Goal: Navigation & Orientation: Understand site structure

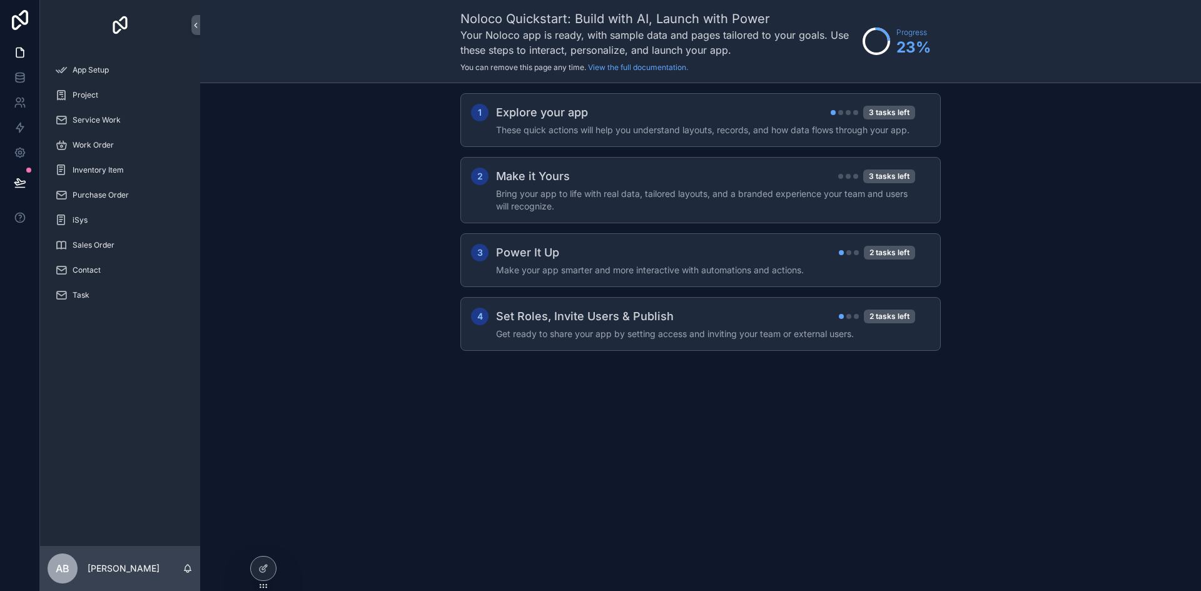
click at [1012, 146] on div "1 Explore your app 3 tasks left These quick actions will help you understand la…" at bounding box center [700, 234] width 1001 height 303
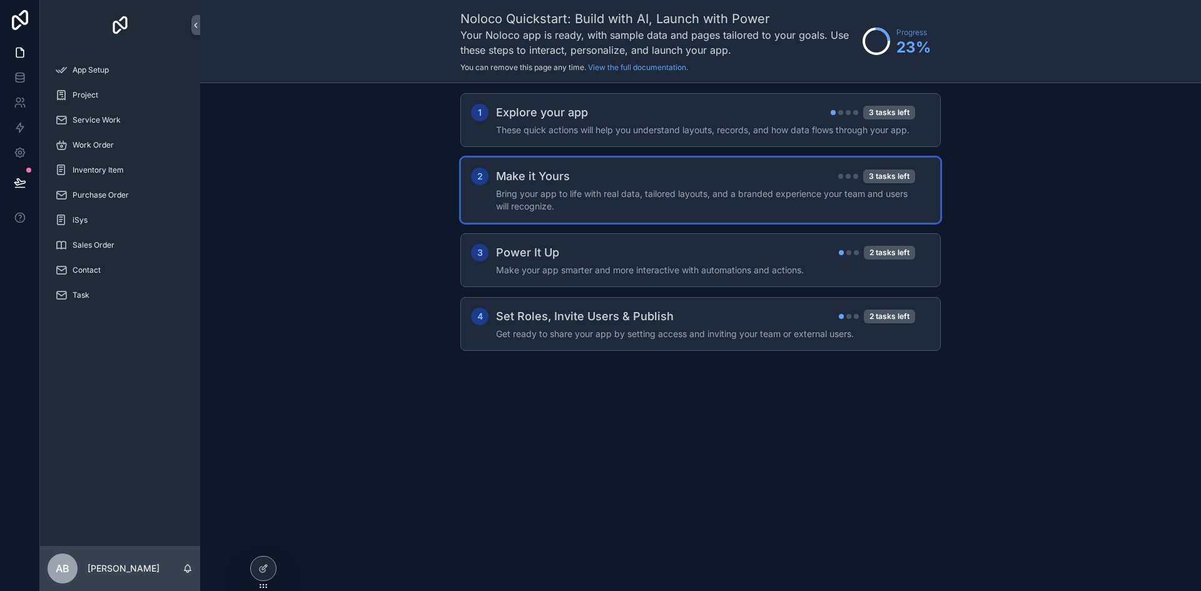
click at [636, 181] on div "Make it Yours 3 tasks left" at bounding box center [705, 177] width 419 height 18
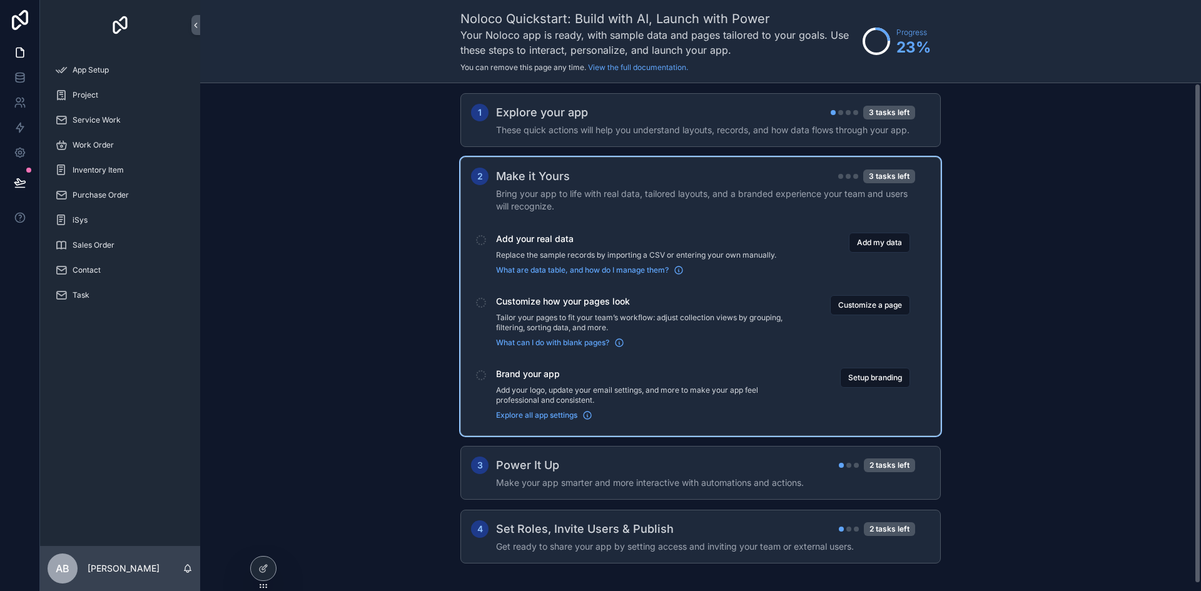
click at [382, 295] on div "1 Explore your app 3 tasks left These quick actions will help you understand la…" at bounding box center [700, 340] width 1001 height 515
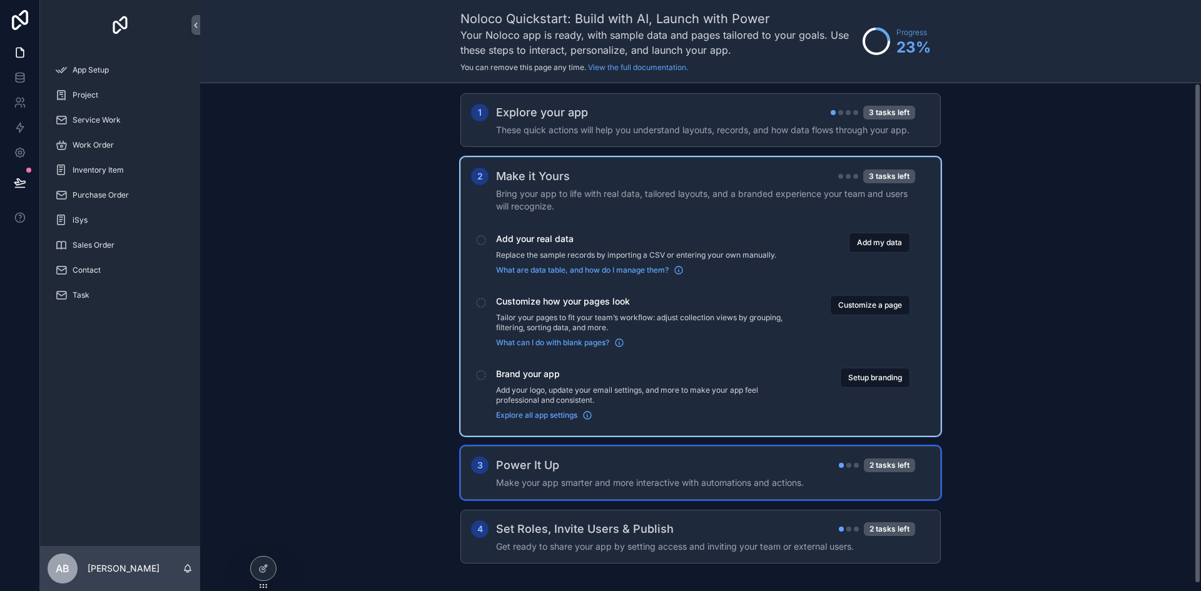
click at [604, 470] on div "Power It Up 2 tasks left" at bounding box center [705, 466] width 419 height 18
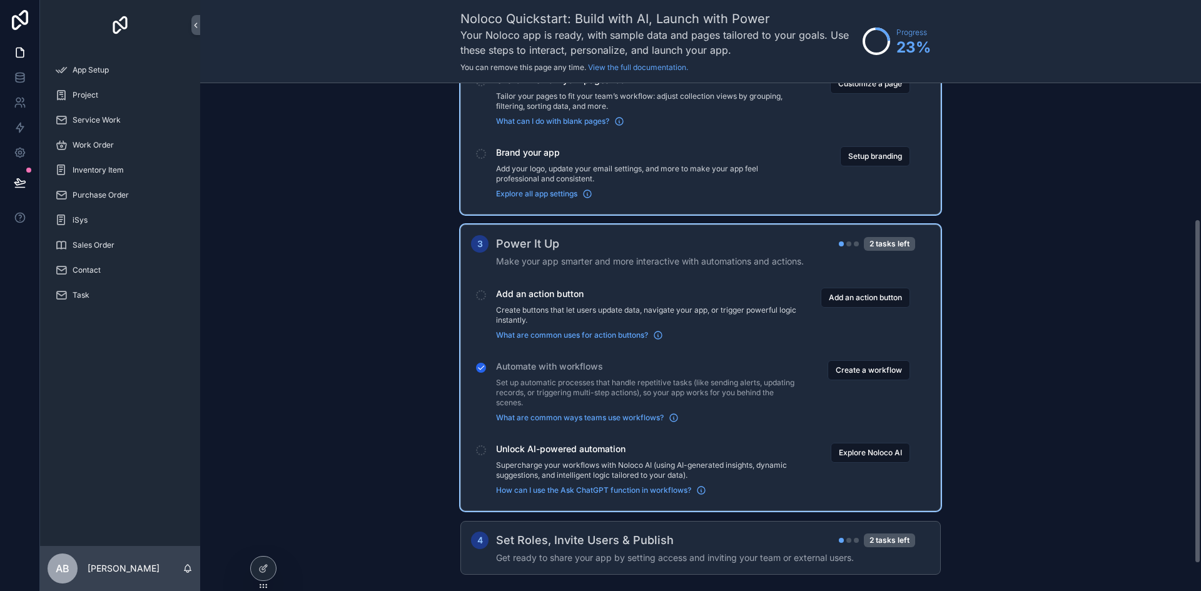
scroll to position [240, 0]
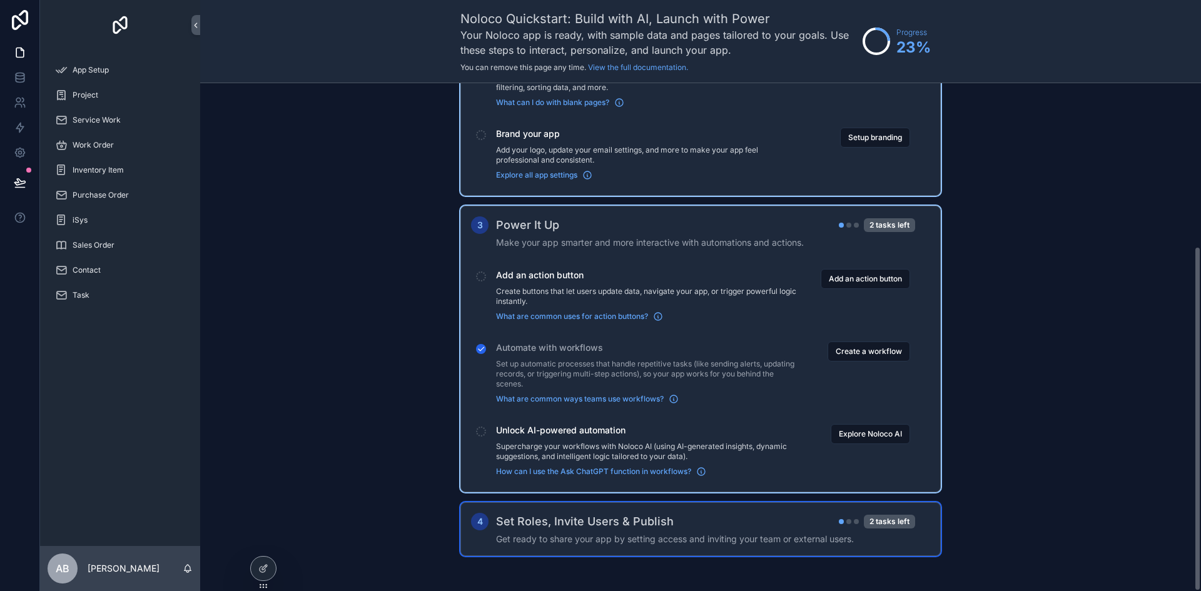
click at [680, 526] on div "Set Roles, Invite Users & Publish 2 tasks left" at bounding box center [705, 522] width 419 height 18
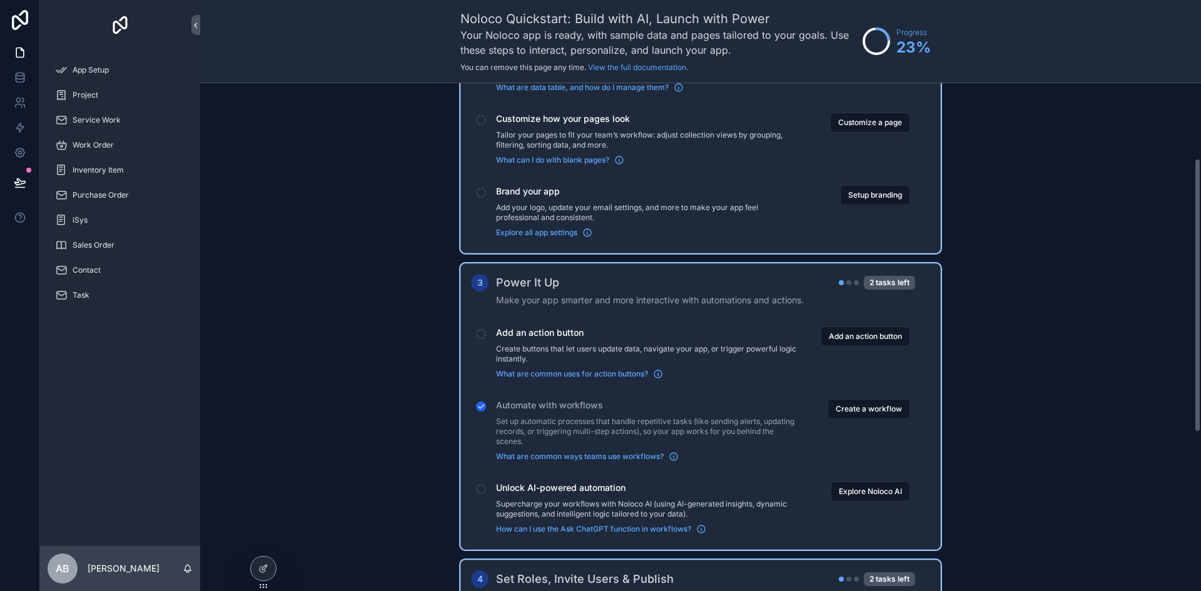
scroll to position [0, 0]
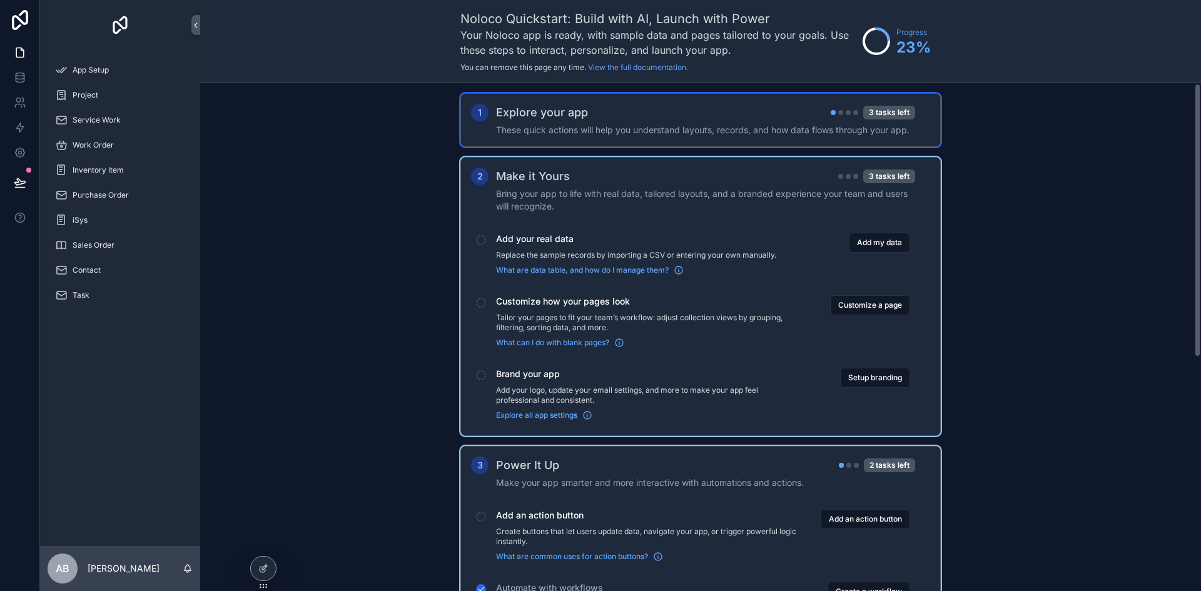
click at [771, 114] on div "Explore your app 3 tasks left" at bounding box center [705, 113] width 419 height 18
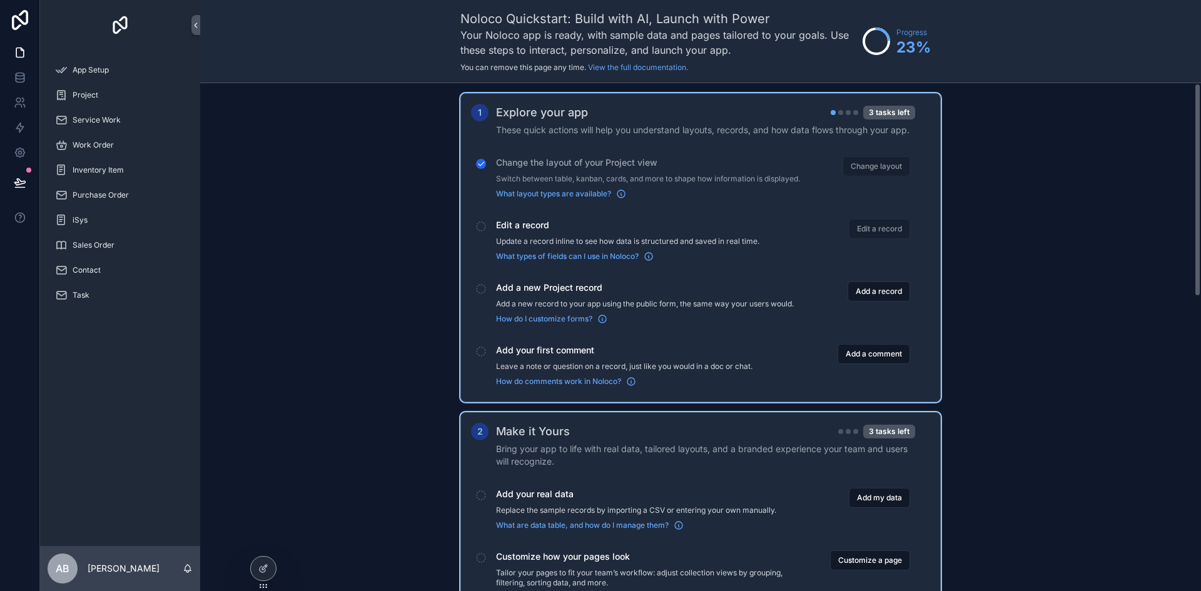
click at [560, 246] on p "Update a record inline to see how data is structured and saved in real time." at bounding box center [648, 241] width 304 height 10
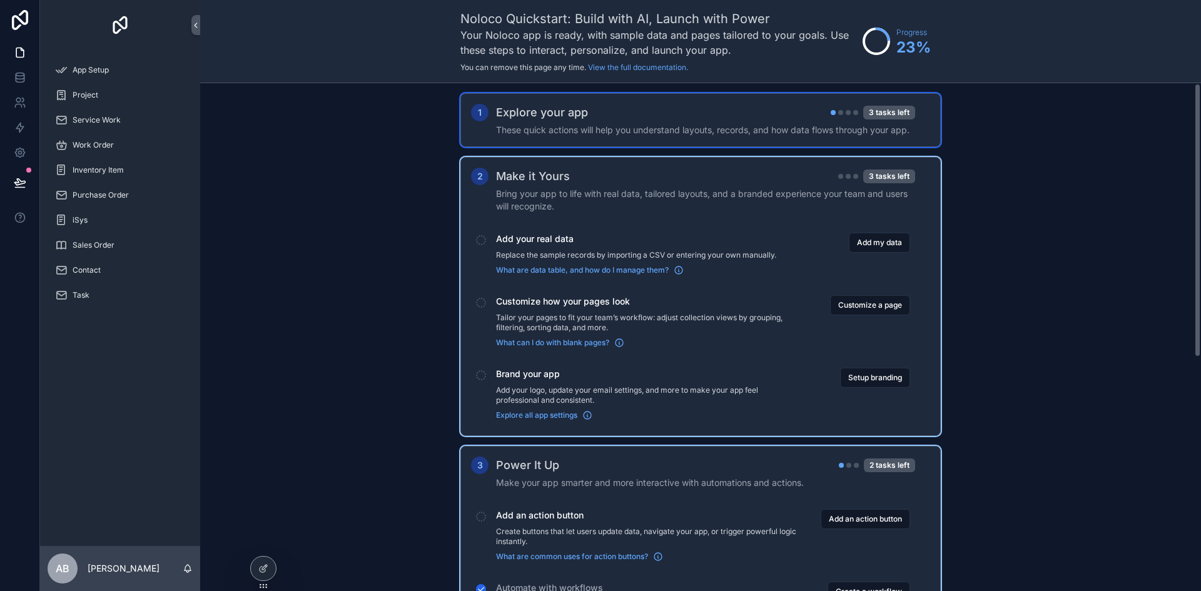
click at [641, 119] on div "Explore your app 3 tasks left" at bounding box center [705, 113] width 419 height 18
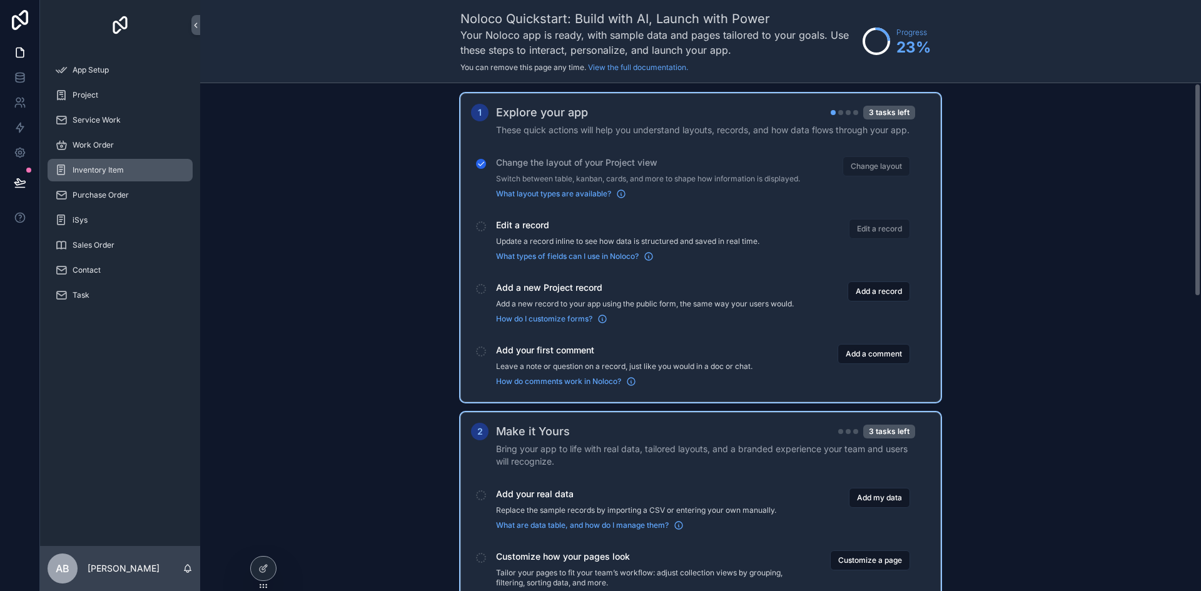
click at [119, 171] on span "Inventory Item" at bounding box center [98, 170] width 51 height 10
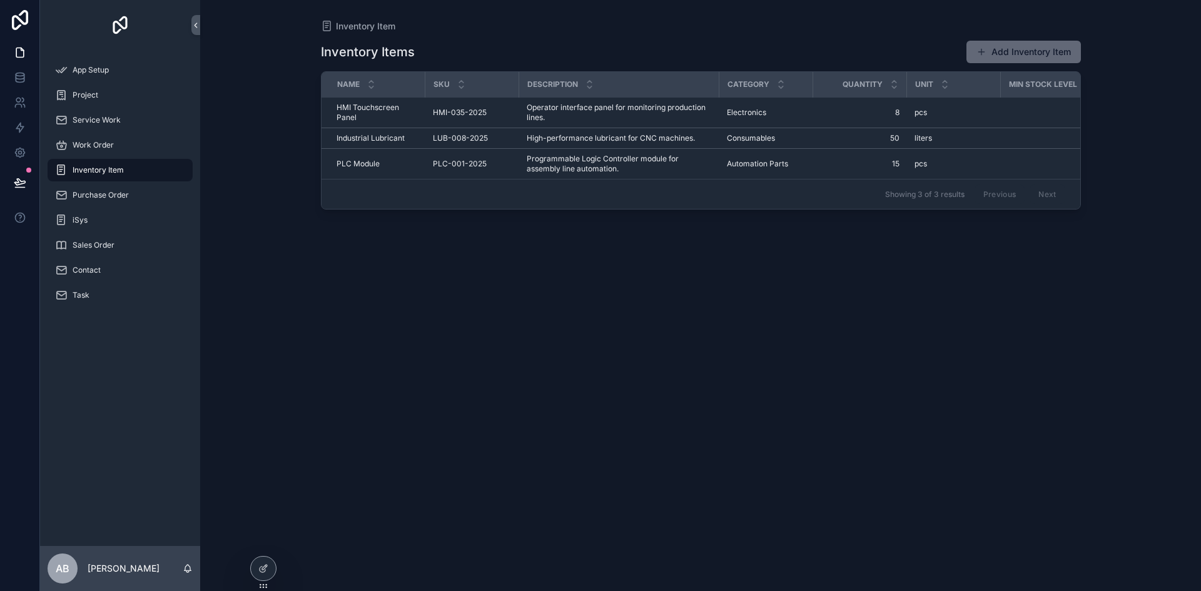
click at [998, 43] on button "Add Inventory Item" at bounding box center [1023, 52] width 114 height 23
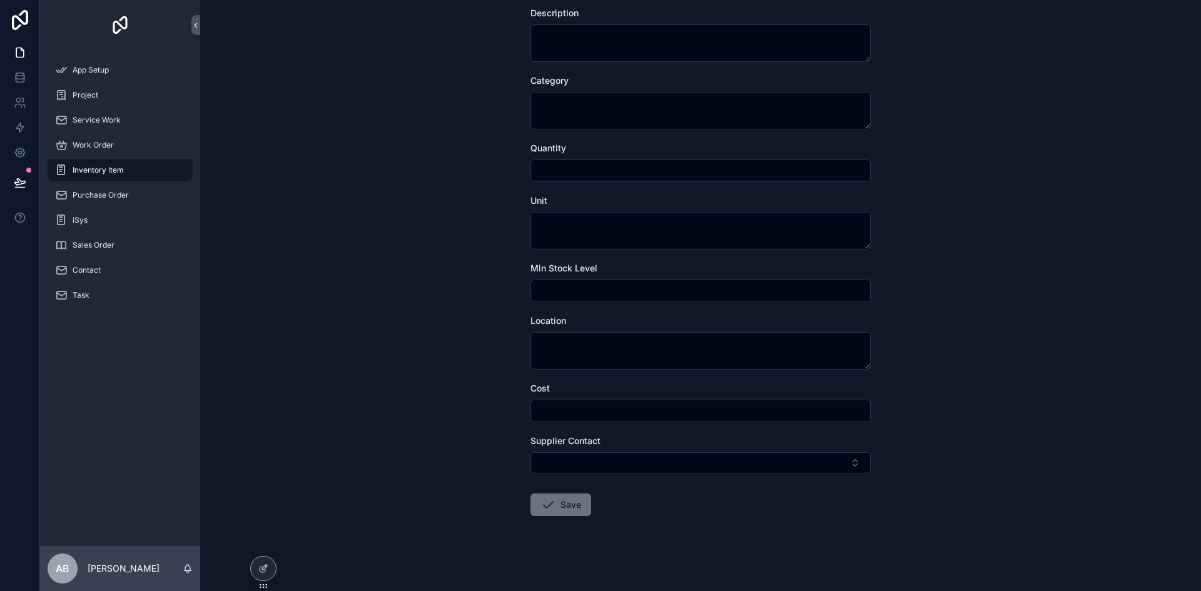
scroll to position [208, 0]
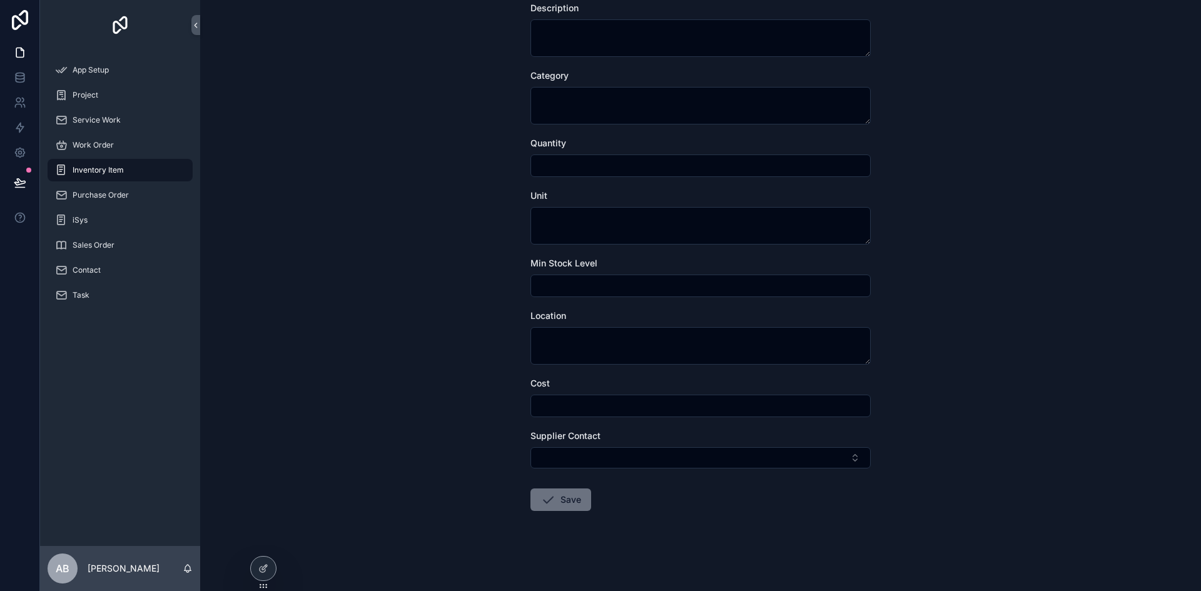
click at [345, 178] on div "Inventory Item Create Inventory Item Create Inventory Item Name Sku Description…" at bounding box center [700, 87] width 1001 height 591
click at [288, 73] on div "Inventory Item Create Inventory Item Create Inventory Item Name Sku Description…" at bounding box center [700, 87] width 1001 height 591
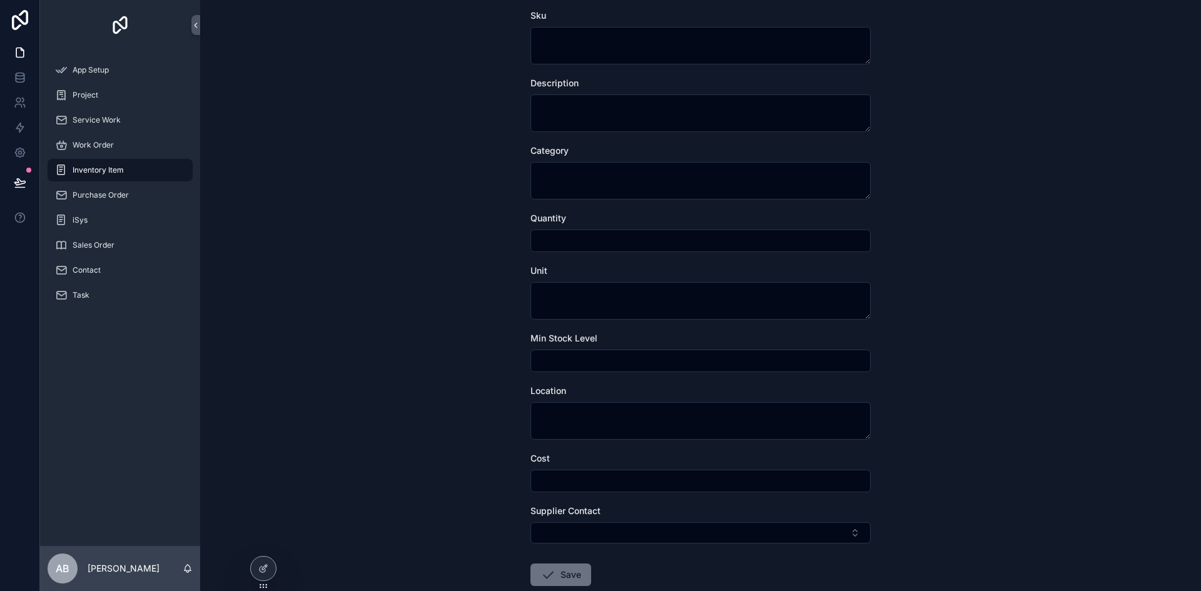
scroll to position [0, 0]
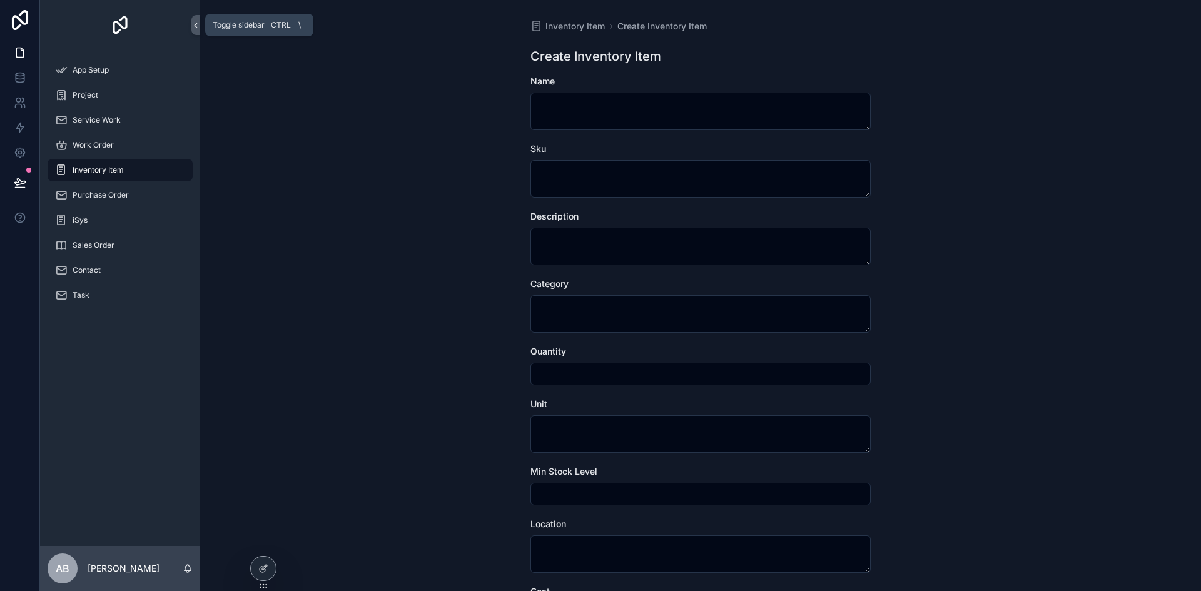
click at [196, 27] on icon "scrollable content" at bounding box center [195, 25] width 9 height 9
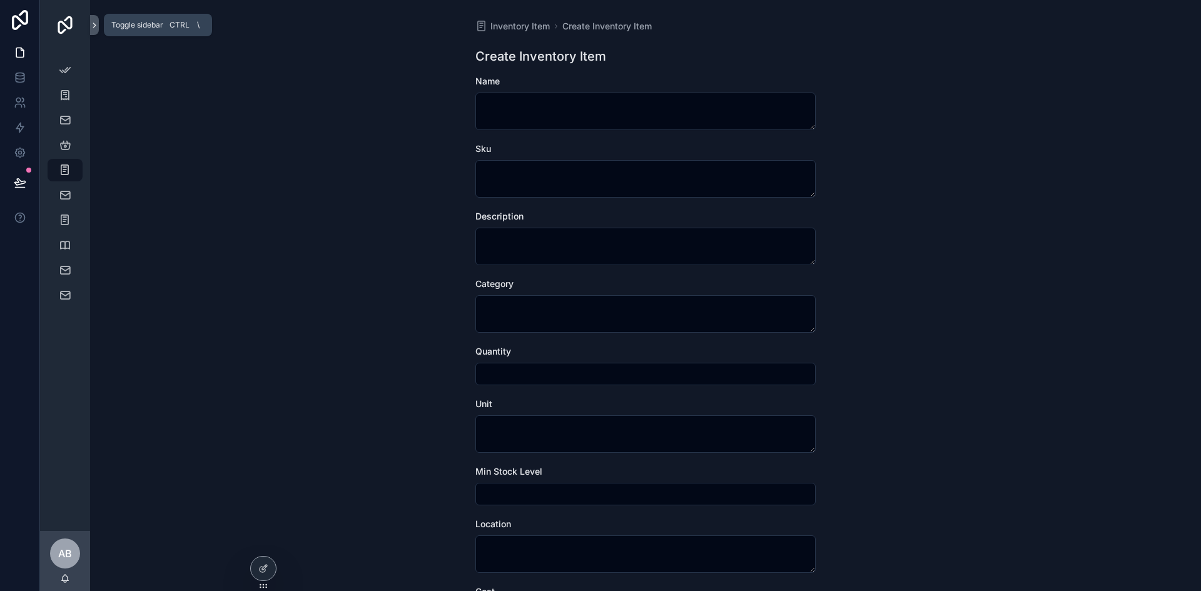
click at [91, 26] on icon "scrollable content" at bounding box center [94, 25] width 9 height 9
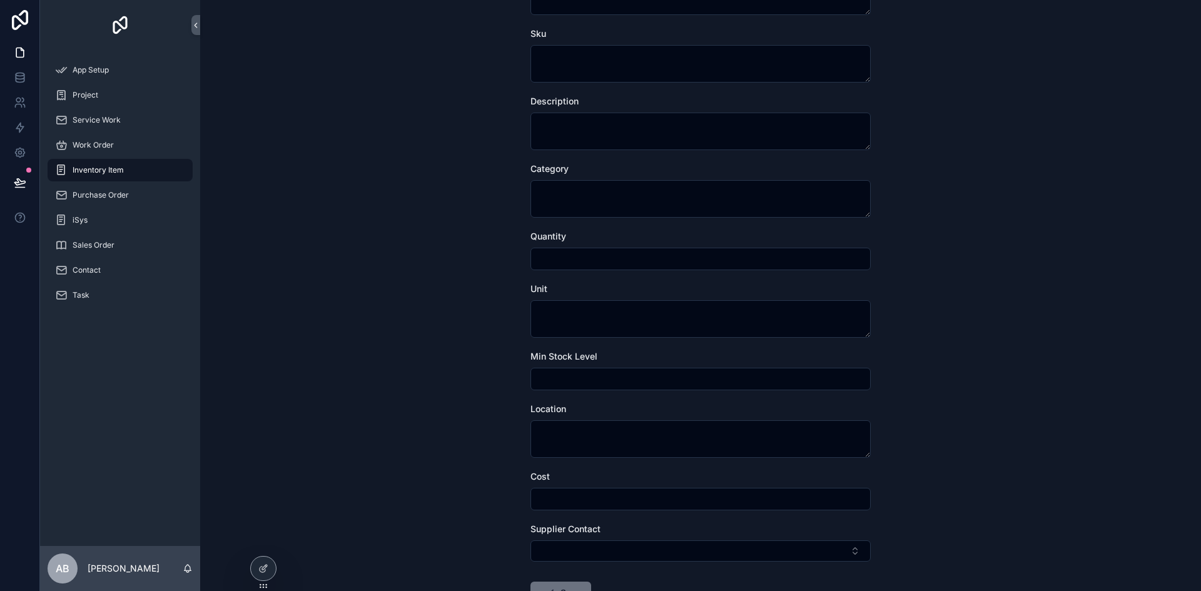
scroll to position [208, 0]
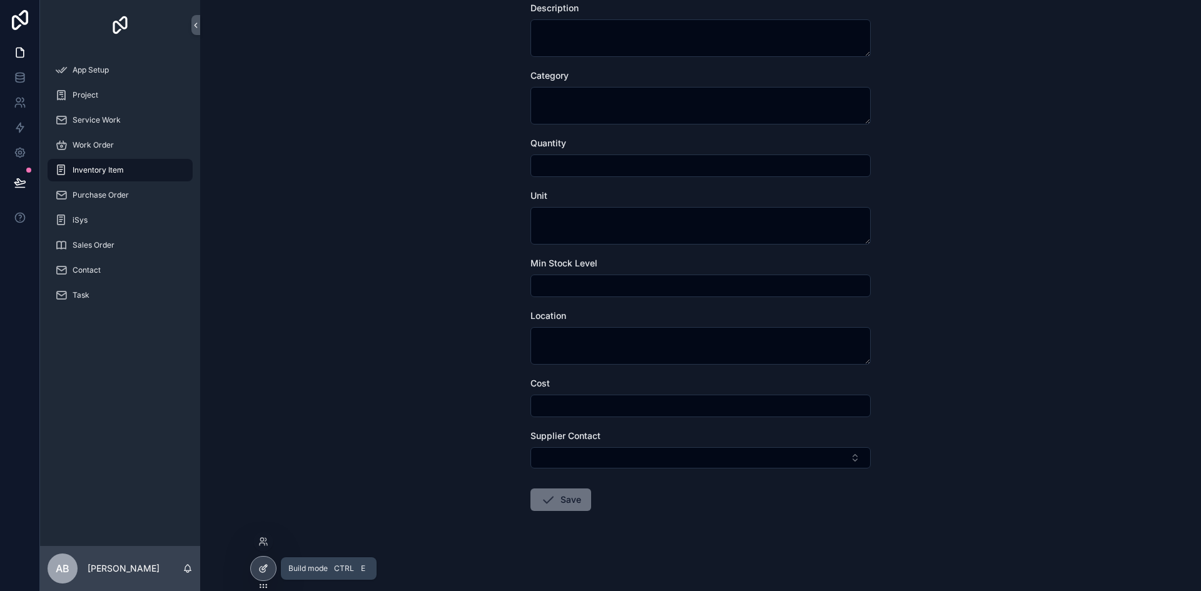
click at [268, 575] on div at bounding box center [263, 569] width 25 height 24
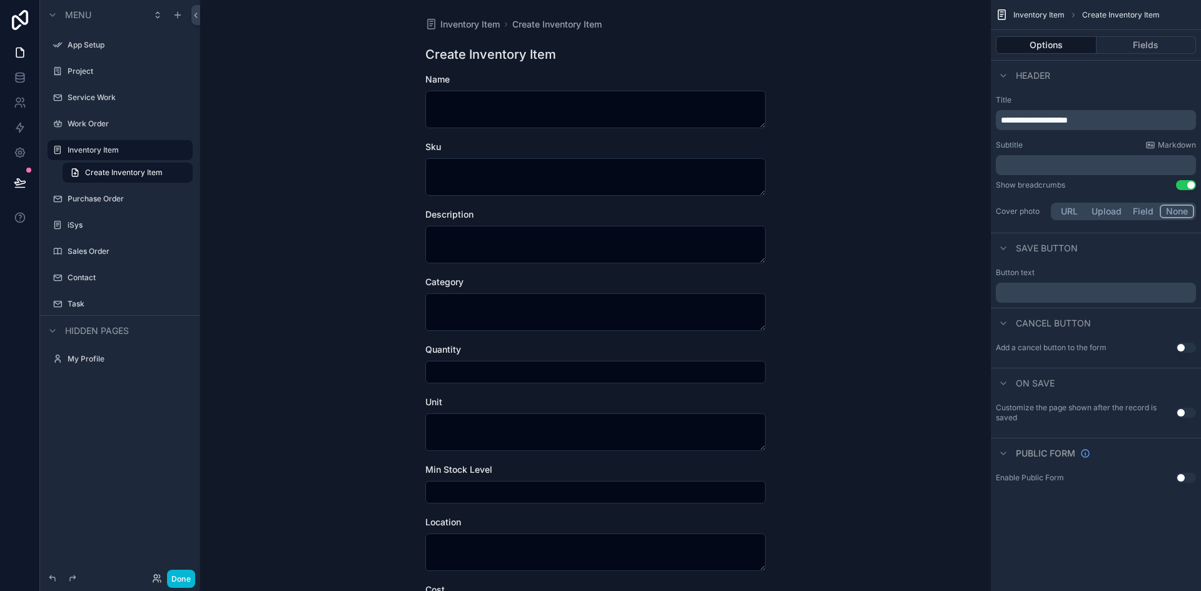
scroll to position [0, 0]
click at [468, 22] on span "Inventory Item" at bounding box center [469, 26] width 59 height 13
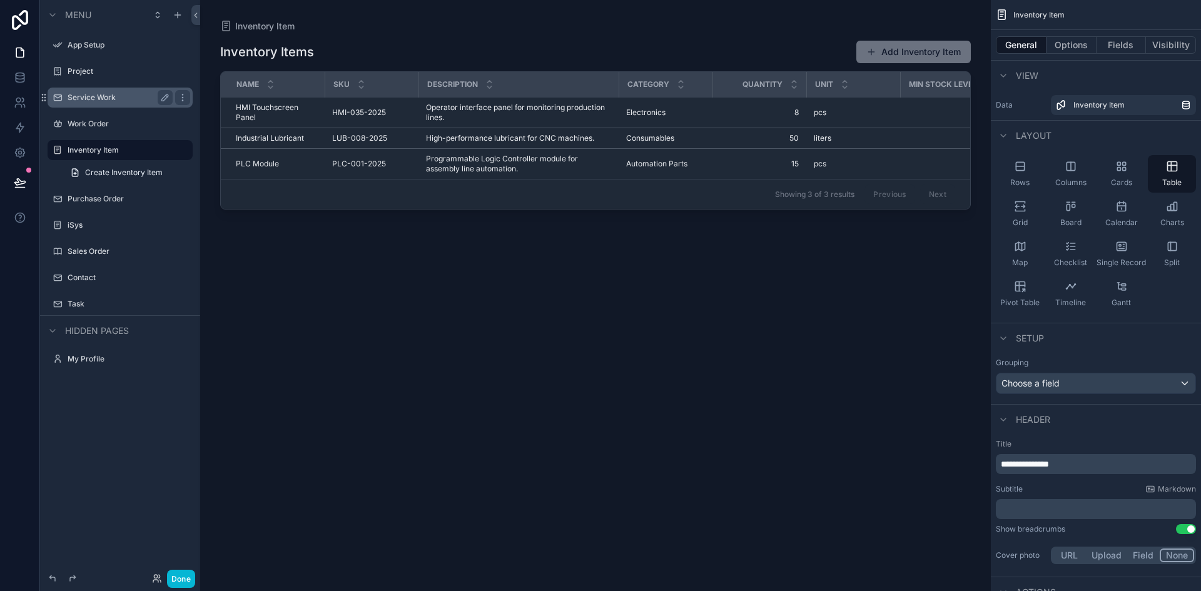
click at [93, 96] on label "Service Work" at bounding box center [118, 98] width 100 height 10
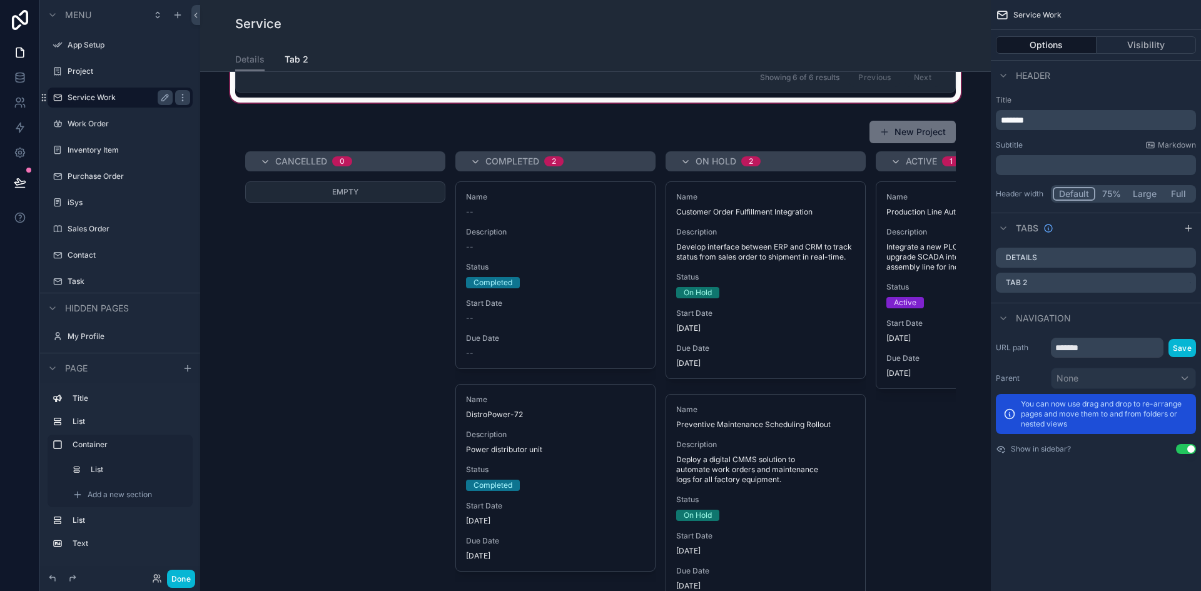
scroll to position [313, 0]
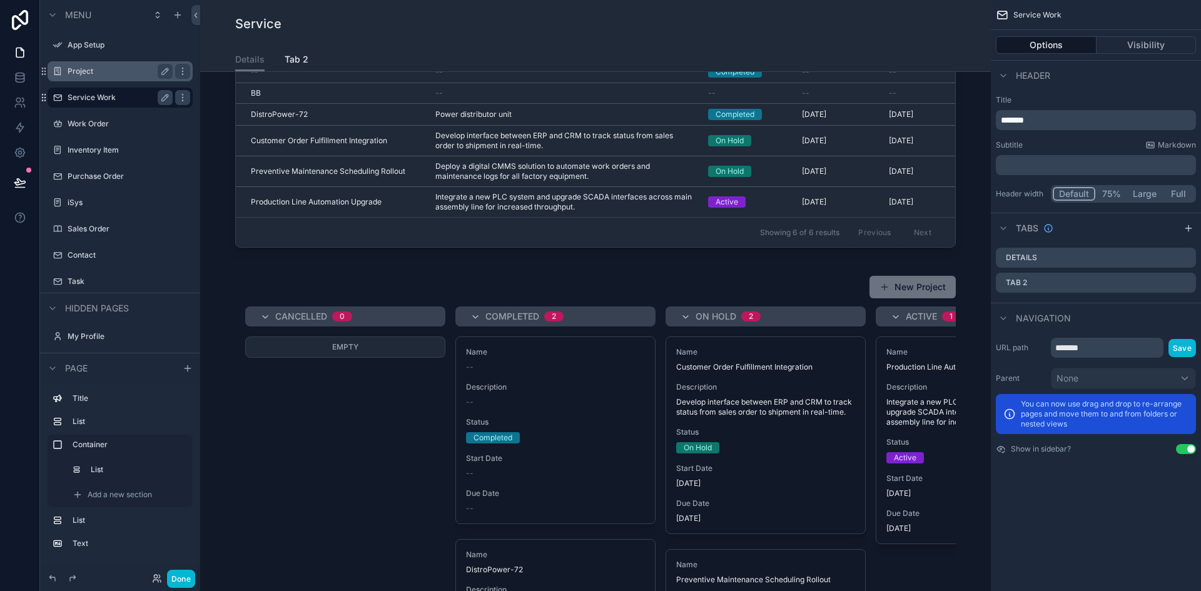
click at [88, 70] on label "Project" at bounding box center [118, 71] width 100 height 10
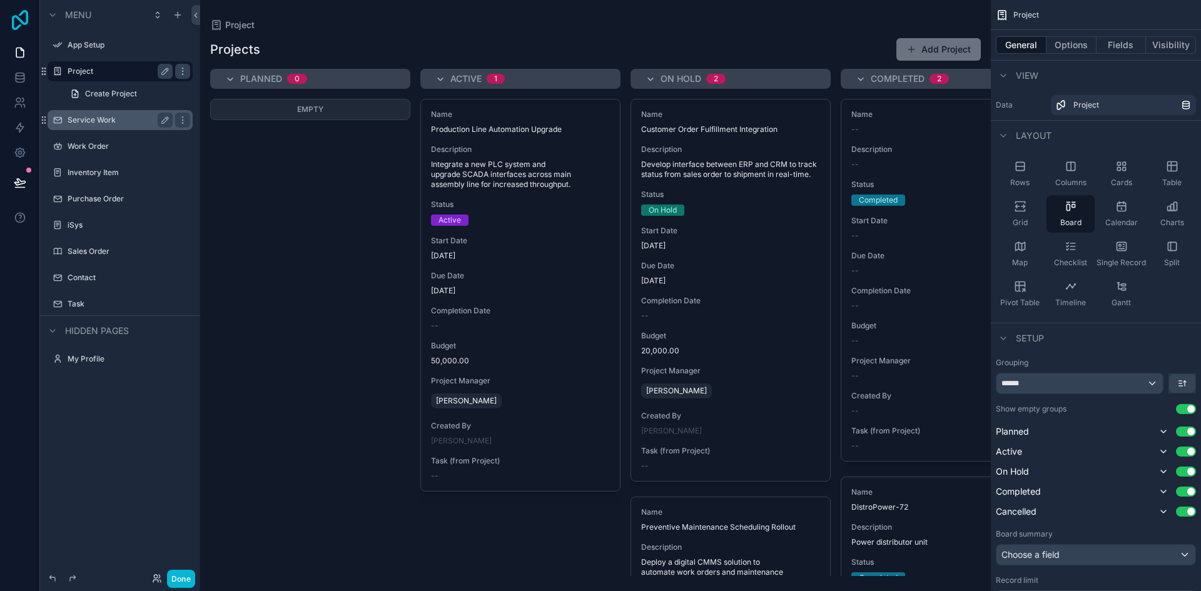
click at [23, 23] on icon at bounding box center [20, 20] width 16 height 20
